Goal: Information Seeking & Learning: Learn about a topic

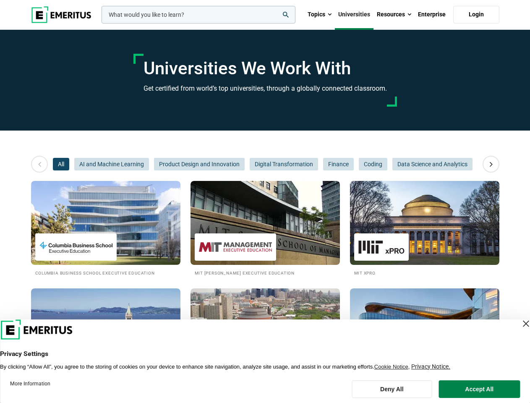
click at [199, 15] on input "woocommerce-product-search-field-0" at bounding box center [199, 15] width 194 height 18
click at [394, 15] on link "Resources" at bounding box center [394, 14] width 41 height 29
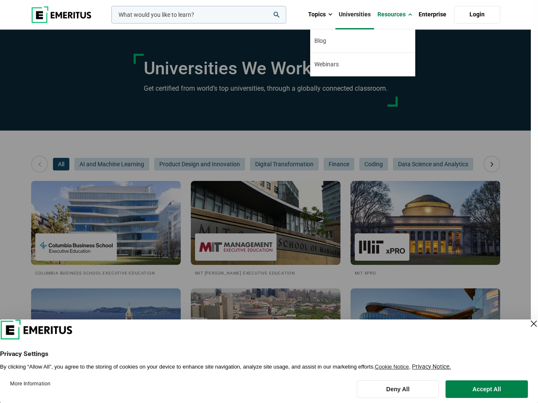
click at [110, 24] on div "leadership marketing project management data science product management" at bounding box center [198, 15] width 176 height 18
click at [491, 164] on icon at bounding box center [491, 164] width 15 height 15
click at [61, 164] on span "All" at bounding box center [61, 164] width 16 height 13
click at [112, 164] on span "AI and Machine Learning" at bounding box center [111, 164] width 75 height 13
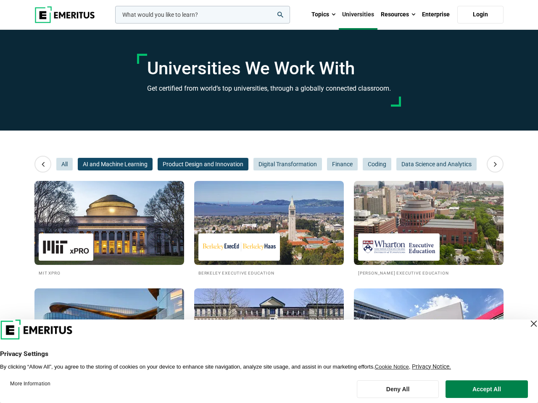
click at [200, 164] on div "All AI and Machine Learning Product Design and Innovation Digital Transformatio…" at bounding box center [268, 164] width 425 height 13
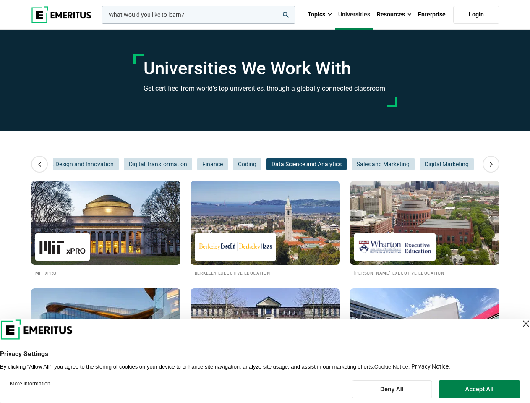
click at [284, 164] on span "Data Science and Analytics" at bounding box center [307, 164] width 80 height 13
click at [338, 164] on span "Data Science and Analytics" at bounding box center [307, 164] width 80 height 13
click at [373, 164] on span "Sales and Marketing" at bounding box center [383, 164] width 63 height 13
